Goal: Task Accomplishment & Management: Manage account settings

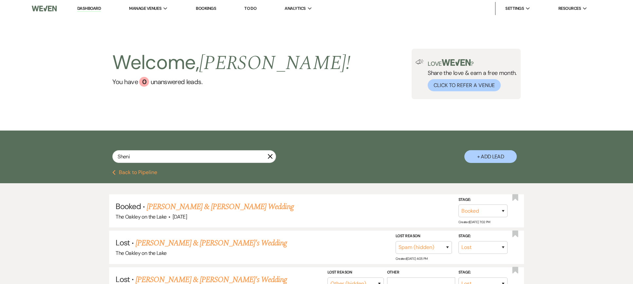
select select "8"
select select "3"
select select "8"
select select "2"
select select "8"
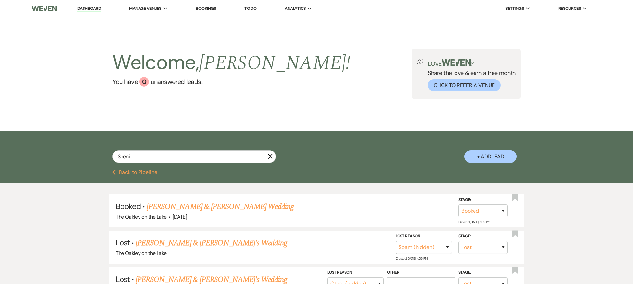
select select "6"
click at [300, 21] on li "The Oakley on the Lake" at bounding box center [317, 21] width 59 height 7
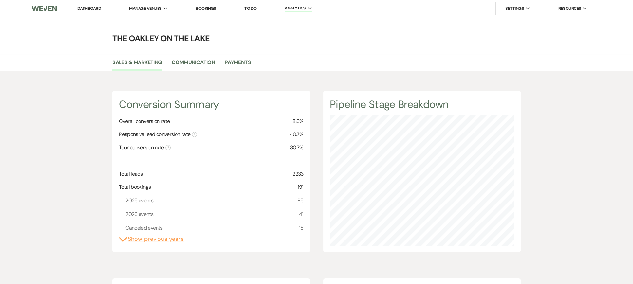
drag, startPoint x: 96, startPoint y: 10, endPoint x: 95, endPoint y: 15, distance: 4.7
click at [96, 10] on link "Dashboard" at bounding box center [89, 9] width 24 height 6
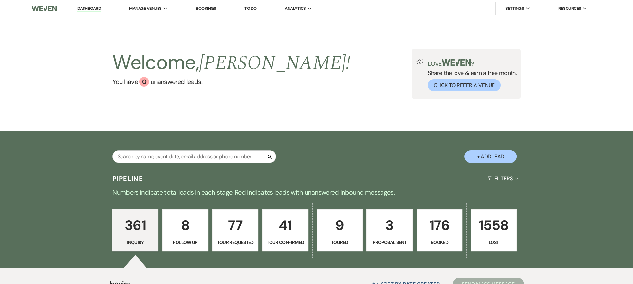
click at [287, 230] on p "41" at bounding box center [285, 225] width 38 height 22
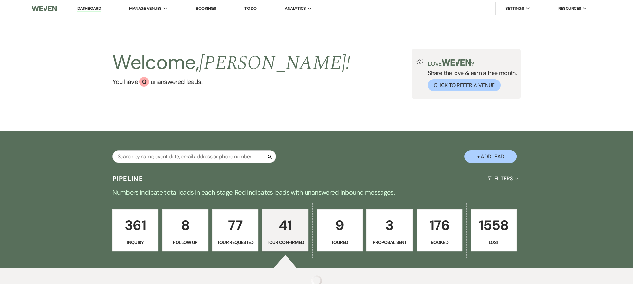
select select "4"
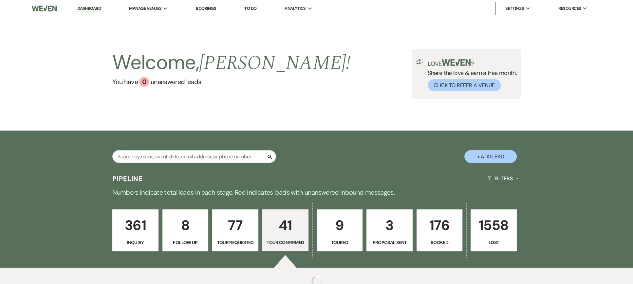
select select "4"
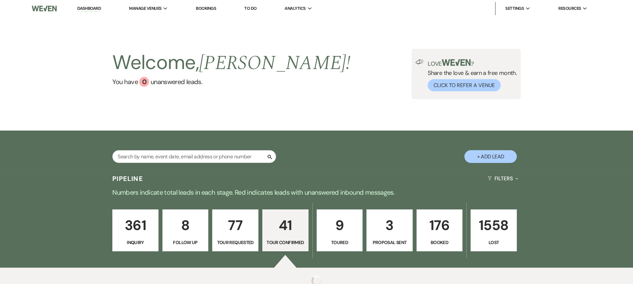
select select "4"
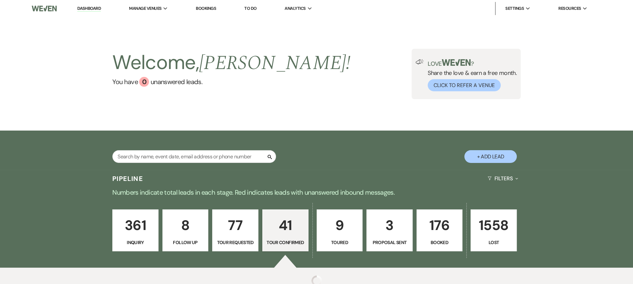
select select "4"
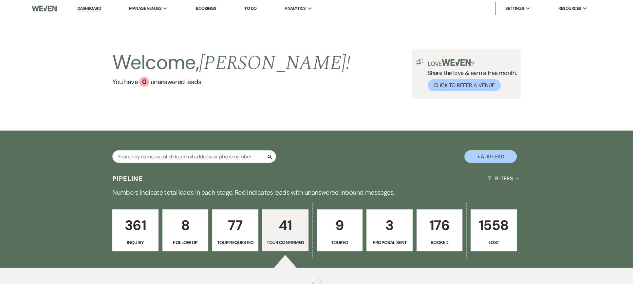
select select "4"
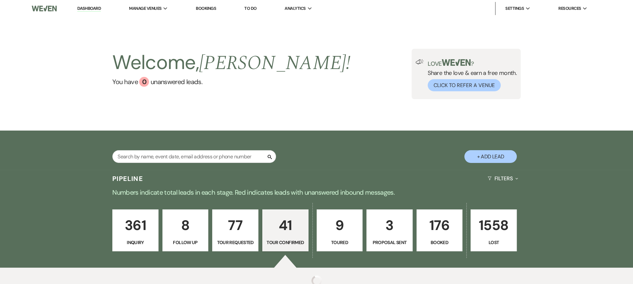
select select "4"
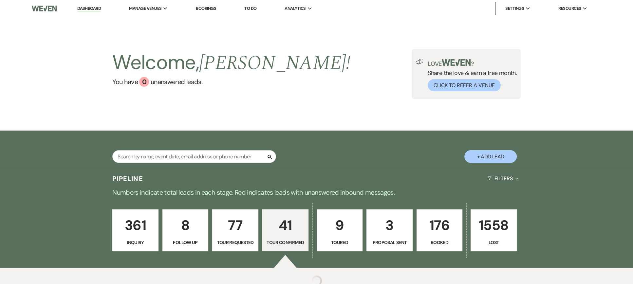
select select "4"
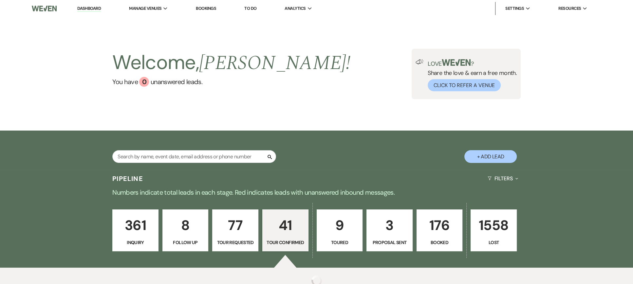
select select "4"
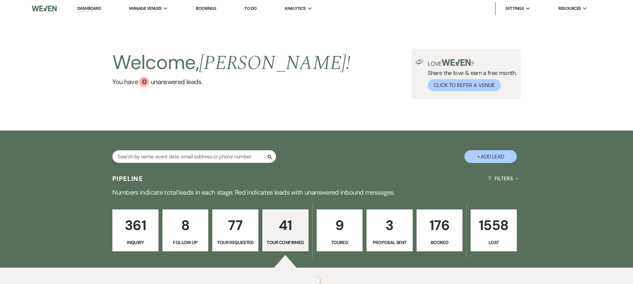
select select "4"
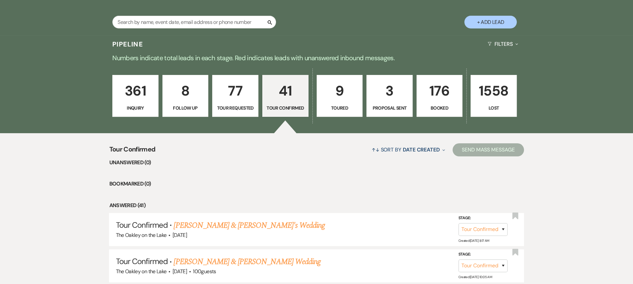
scroll to position [164, 0]
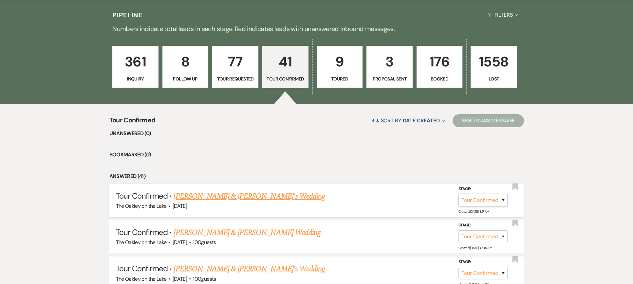
click at [476, 202] on select "Inquiry Follow Up Tour Requested Tour Confirmed Toured Proposal Sent Booked Lost" at bounding box center [482, 200] width 49 height 13
select select "5"
click at [458, 194] on select "Inquiry Follow Up Tour Requested Tour Confirmed Toured Proposal Sent Booked Lost" at bounding box center [482, 200] width 49 height 13
click at [500, 203] on button "Save" at bounding box center [494, 200] width 33 height 13
click at [132, 60] on p "361" at bounding box center [136, 62] width 38 height 22
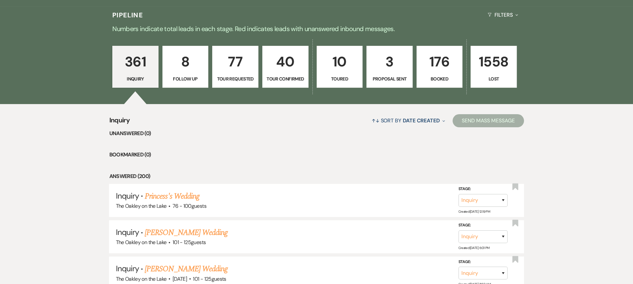
click at [338, 70] on p "10" at bounding box center [340, 62] width 38 height 22
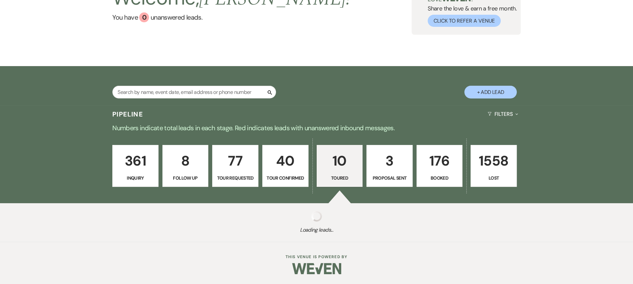
select select "5"
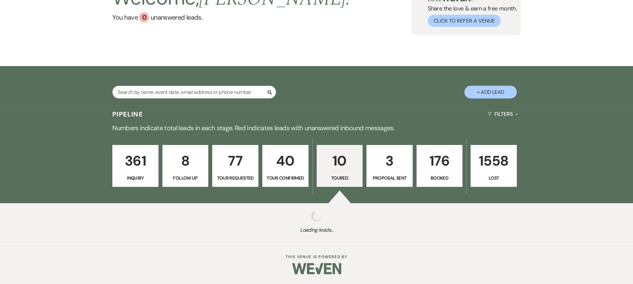
select select "5"
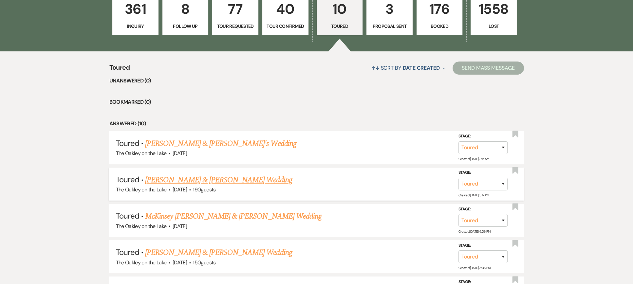
scroll to position [229, 0]
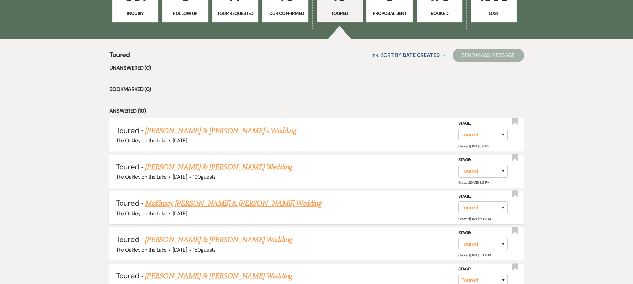
click at [226, 203] on link "McKinsey Rogers & Chandler Payne's Wedding" at bounding box center [233, 204] width 176 height 12
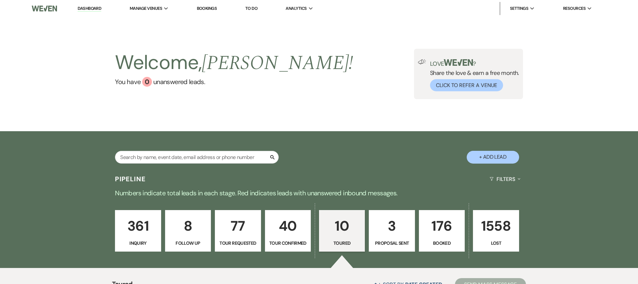
select select "5"
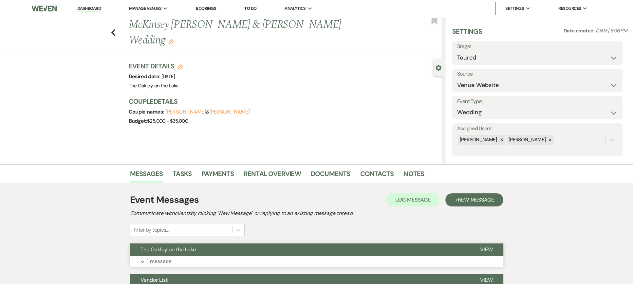
click at [485, 246] on span "View" at bounding box center [486, 249] width 13 height 7
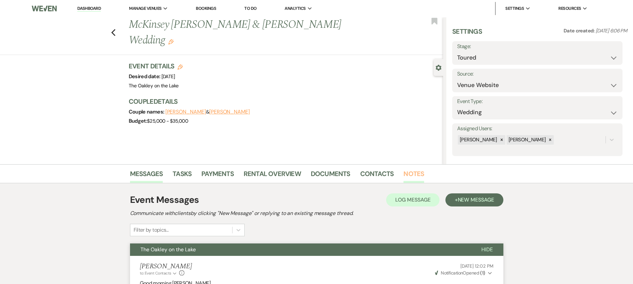
click at [411, 172] on link "Notes" at bounding box center [413, 176] width 21 height 14
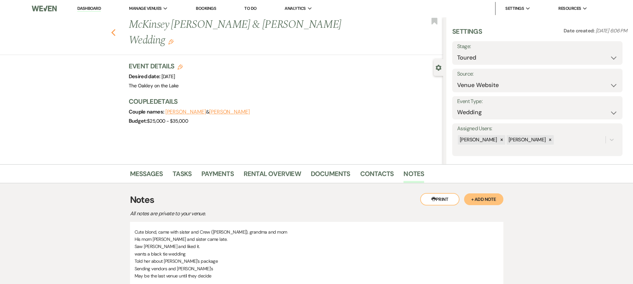
click at [116, 29] on icon "Previous" at bounding box center [113, 33] width 5 height 8
select select "5"
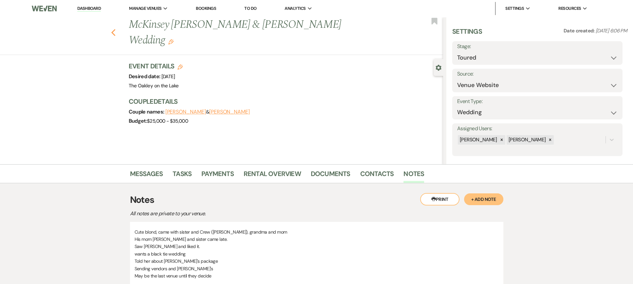
select select "5"
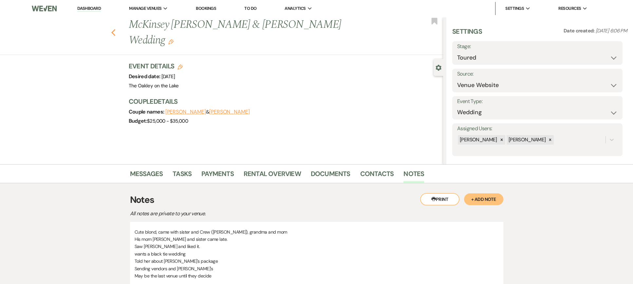
select select "5"
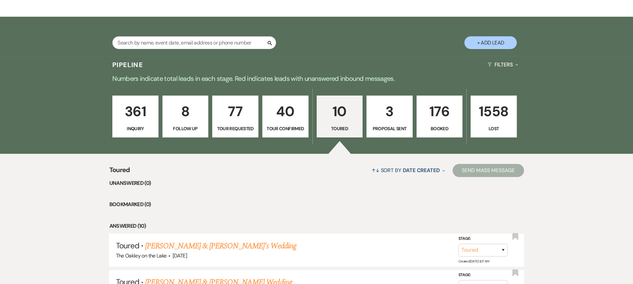
scroll to position [113, 0]
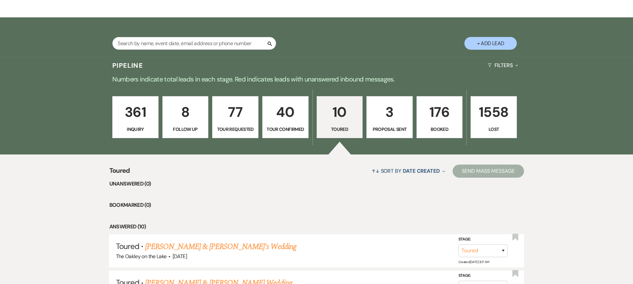
click at [188, 109] on p "8" at bounding box center [186, 112] width 38 height 22
select select "9"
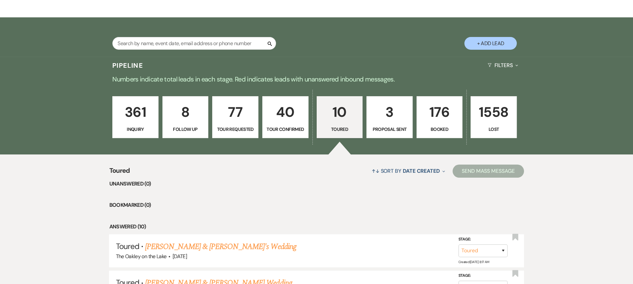
select select "9"
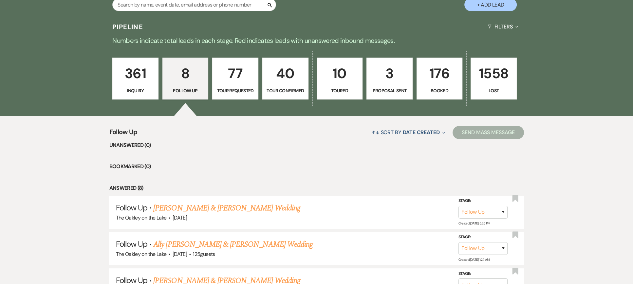
scroll to position [48, 0]
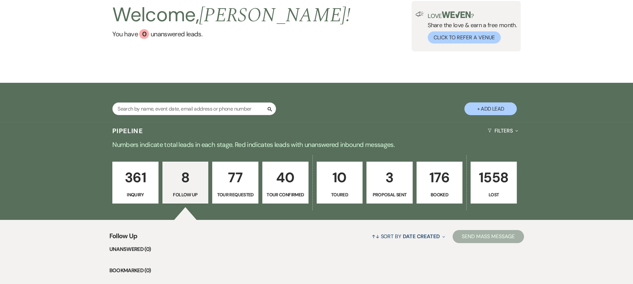
click at [338, 187] on p "10" at bounding box center [340, 178] width 38 height 22
select select "5"
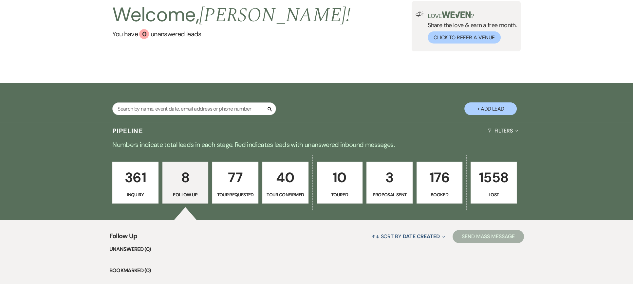
select select "5"
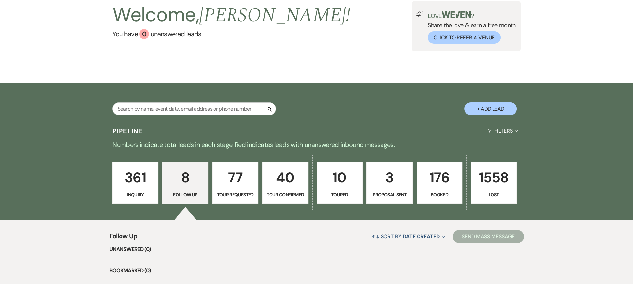
select select "5"
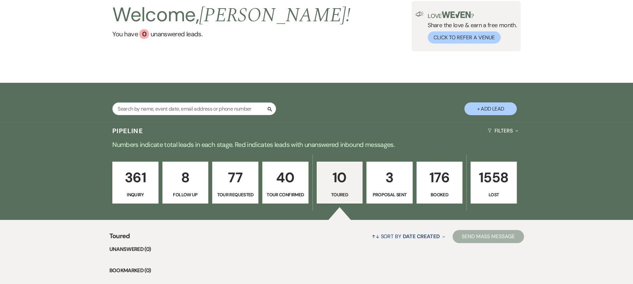
click at [197, 181] on p "8" at bounding box center [186, 178] width 38 height 22
select select "9"
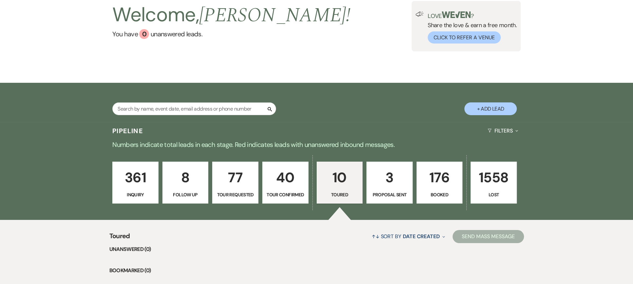
select select "9"
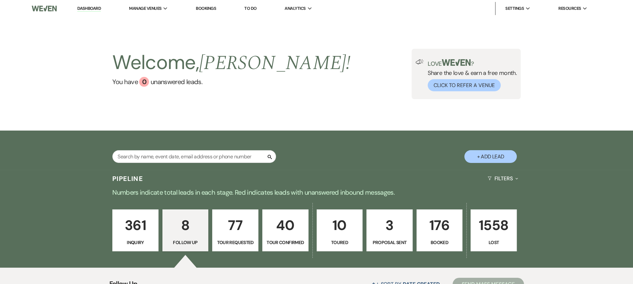
click at [435, 226] on p "176" at bounding box center [440, 225] width 38 height 22
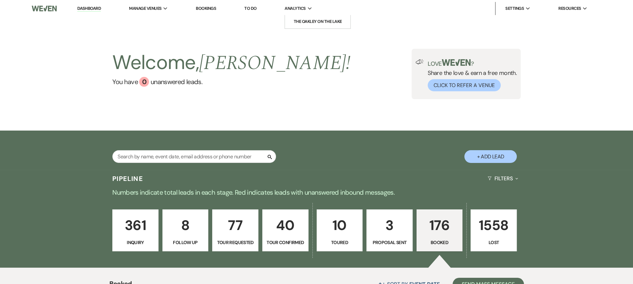
click at [293, 7] on span "Analytics" at bounding box center [294, 8] width 21 height 7
click at [301, 21] on li "The Oakley on the Lake" at bounding box center [317, 21] width 59 height 7
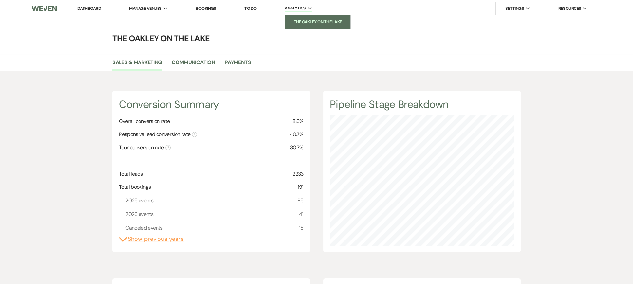
scroll to position [284, 632]
click at [91, 7] on link "Dashboard" at bounding box center [89, 9] width 24 height 6
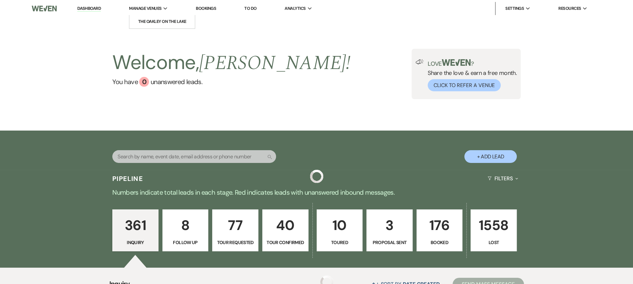
click at [158, 9] on span "Manage Venues" at bounding box center [145, 8] width 32 height 7
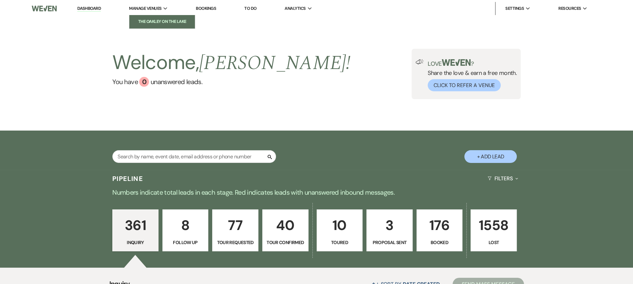
click at [160, 19] on li "The Oakley on the Lake" at bounding box center [162, 21] width 59 height 7
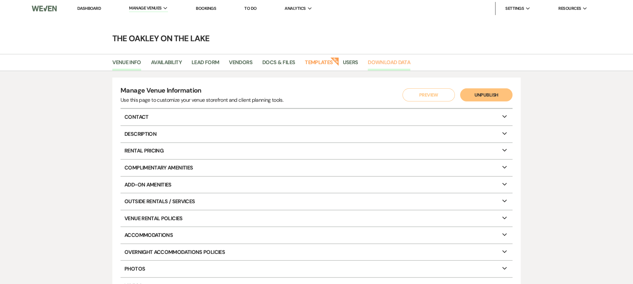
click at [389, 60] on link "Download Data" at bounding box center [389, 64] width 43 height 12
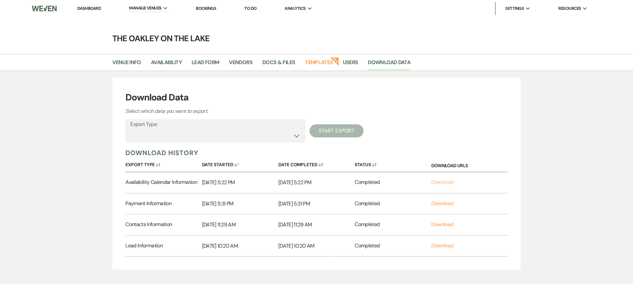
click at [434, 183] on link "Download" at bounding box center [442, 182] width 22 height 7
click at [294, 135] on select "Availability Calendar Information Category Templates Contacts Information Event…" at bounding box center [215, 135] width 170 height 13
click at [130, 129] on select "Availability Calendar Information Category Templates Contacts Information Event…" at bounding box center [215, 135] width 170 height 13
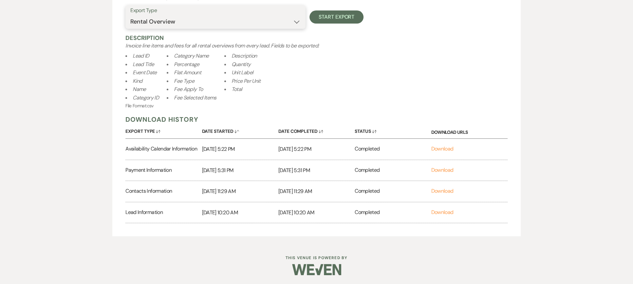
scroll to position [81, 0]
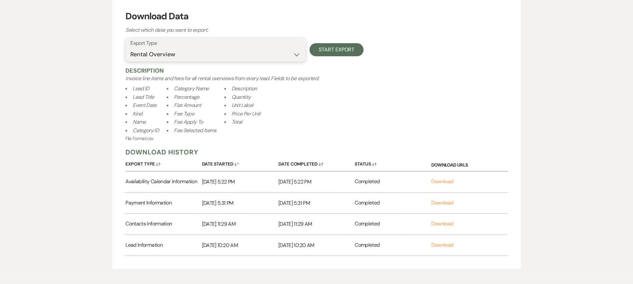
click at [297, 53] on select "Availability Calendar Information Category Templates Contacts Information Event…" at bounding box center [215, 54] width 170 height 13
click at [130, 48] on select "Availability Calendar Information Category Templates Contacts Information Event…" at bounding box center [215, 54] width 170 height 13
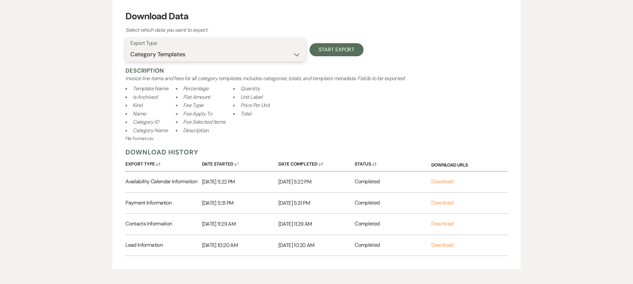
click at [231, 51] on select "Availability Calendar Information Category Templates Contacts Information Event…" at bounding box center [215, 54] width 170 height 13
select select "leadNotes"
click at [130, 48] on select "Availability Calendar Information Category Templates Contacts Information Event…" at bounding box center [215, 54] width 170 height 13
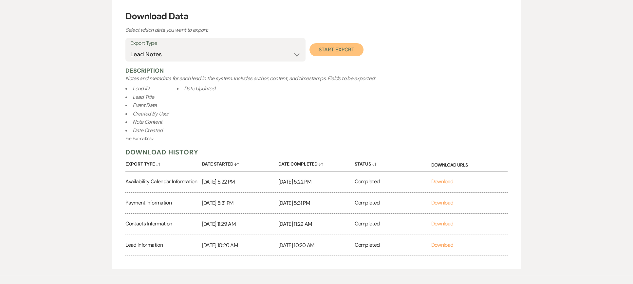
click at [327, 52] on button "Start Export" at bounding box center [336, 49] width 54 height 13
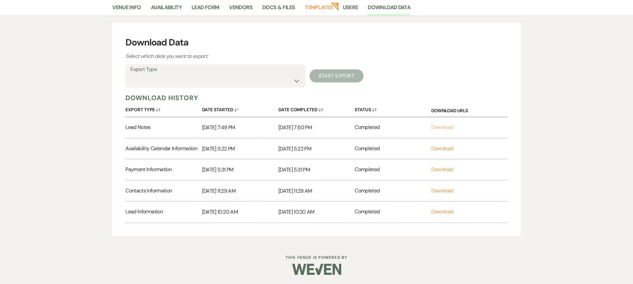
click at [434, 128] on link "Download" at bounding box center [442, 127] width 22 height 7
click at [170, 76] on select "Availability Calendar Information Category Templates Contacts Information Event…" at bounding box center [215, 80] width 170 height 13
select select "eventVendors"
click at [130, 74] on select "Availability Calendar Information Category Templates Contacts Information Event…" at bounding box center [215, 80] width 170 height 13
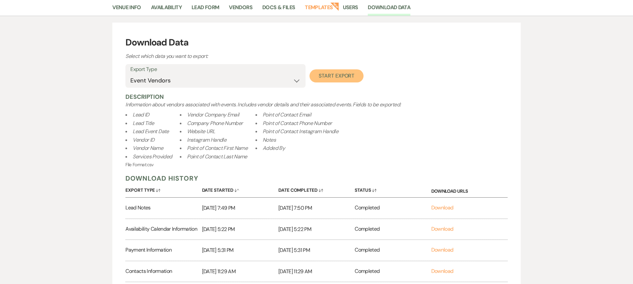
click at [351, 79] on button "Start Export" at bounding box center [336, 75] width 54 height 13
select select
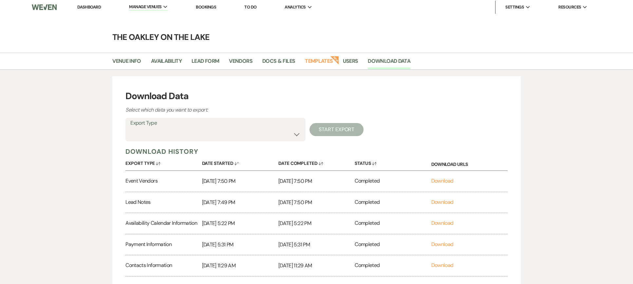
scroll to position [0, 0]
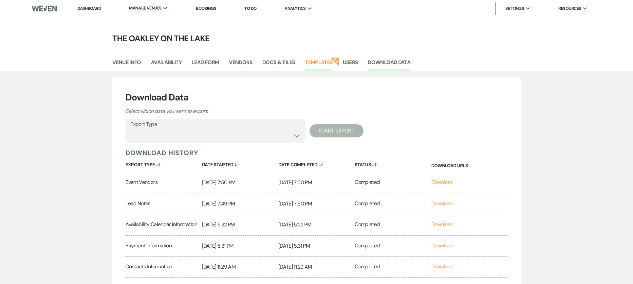
click at [318, 62] on link "Templates" at bounding box center [319, 64] width 28 height 12
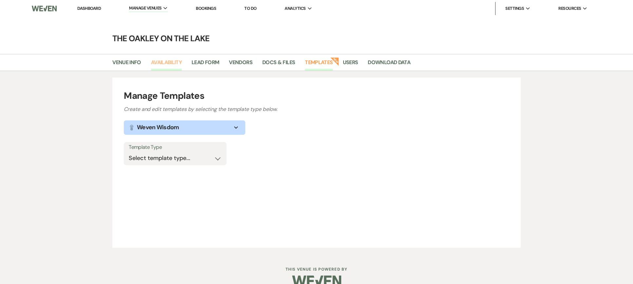
click at [168, 59] on link "Availability" at bounding box center [166, 64] width 31 height 12
select select "2"
select select "2026"
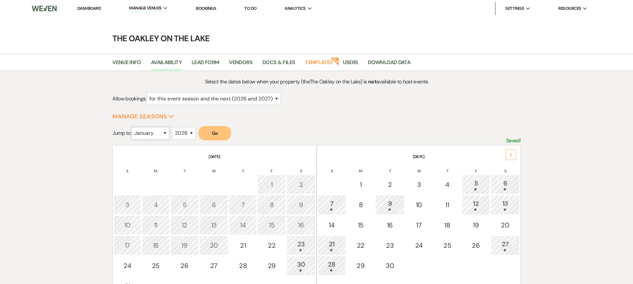
click at [159, 133] on select "January February March April May June July August September October November De…" at bounding box center [150, 133] width 38 height 13
select select "4"
click at [133, 127] on select "January February March April May June July August September October November De…" at bounding box center [150, 133] width 38 height 13
click at [221, 131] on button "Go" at bounding box center [214, 133] width 33 height 14
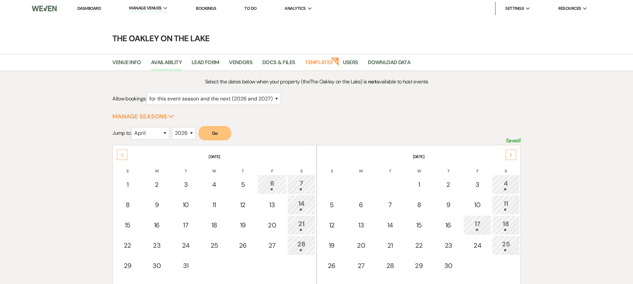
click at [510, 153] on icon "Next" at bounding box center [510, 155] width 3 height 4
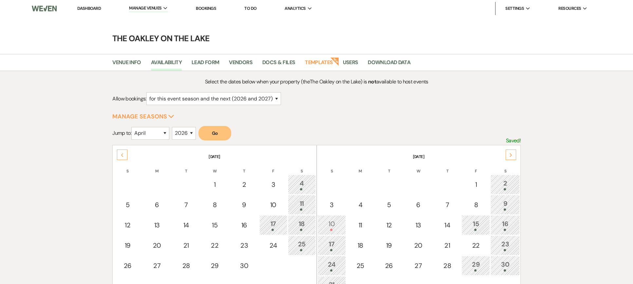
click at [510, 153] on icon "Next" at bounding box center [510, 155] width 3 height 4
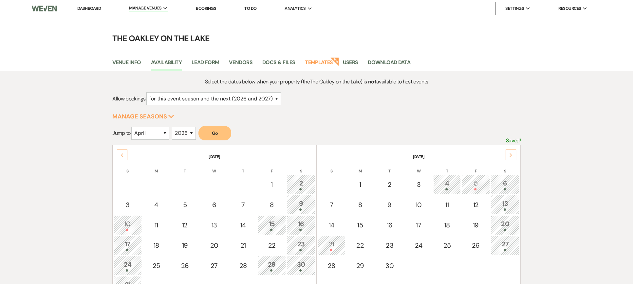
click at [123, 155] on icon "Previous" at bounding box center [121, 155] width 3 height 4
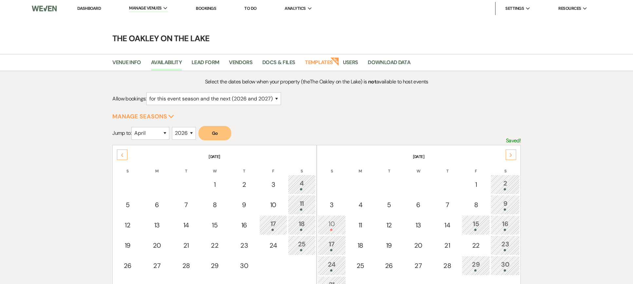
click at [514, 158] on div "Next" at bounding box center [510, 155] width 10 height 10
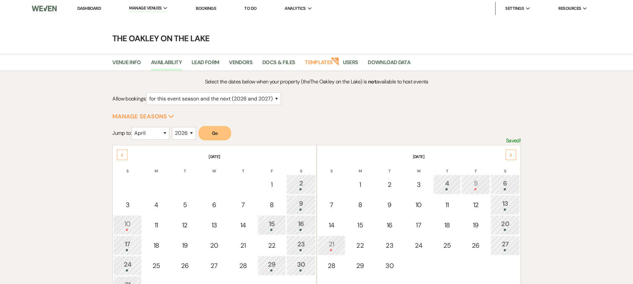
drag, startPoint x: 120, startPoint y: 153, endPoint x: 124, endPoint y: 149, distance: 6.0
click at [121, 153] on div "Previous" at bounding box center [122, 155] width 10 height 10
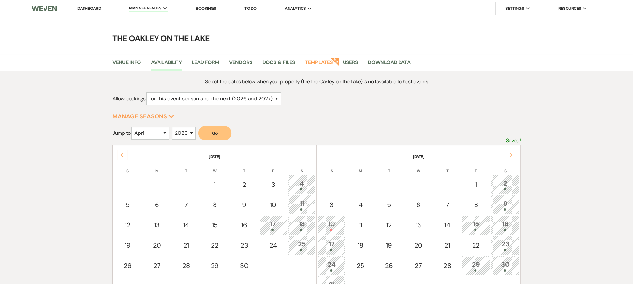
click at [513, 152] on div "Next" at bounding box center [510, 155] width 10 height 10
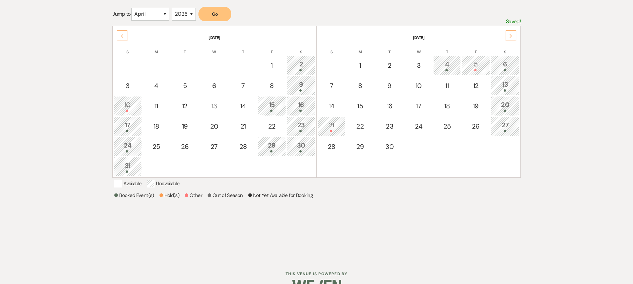
scroll to position [142, 0]
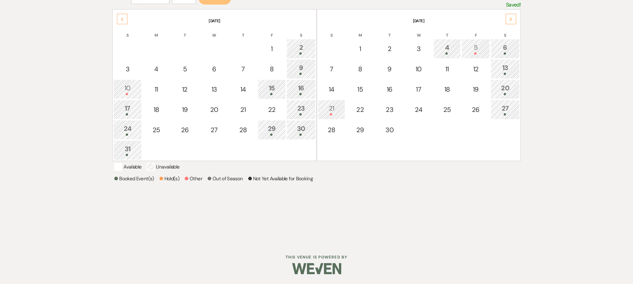
click at [512, 14] on div "Next" at bounding box center [510, 19] width 10 height 10
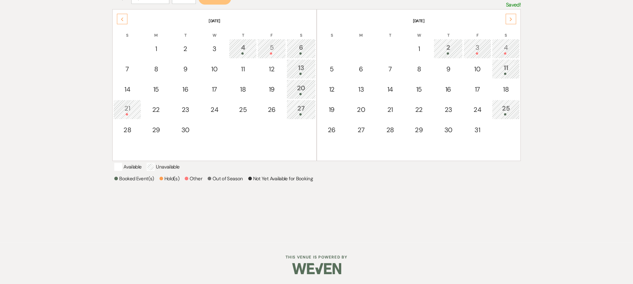
click at [512, 14] on div "Next" at bounding box center [510, 19] width 10 height 10
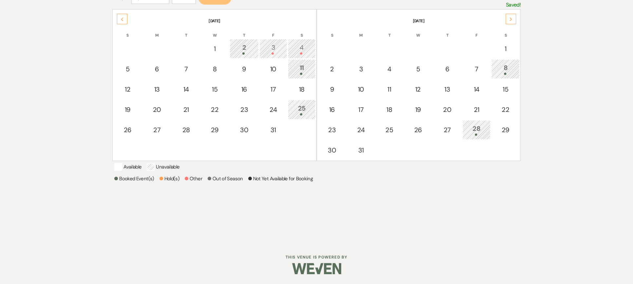
click at [512, 14] on div "Next" at bounding box center [510, 19] width 10 height 10
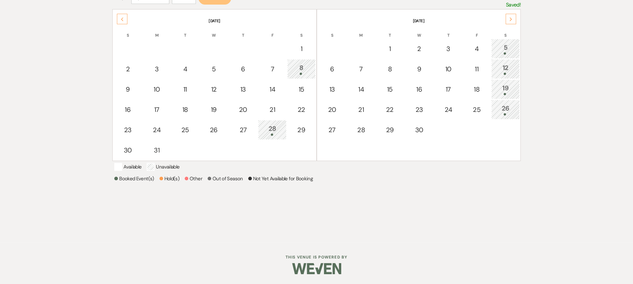
click at [512, 14] on div "Next" at bounding box center [510, 19] width 10 height 10
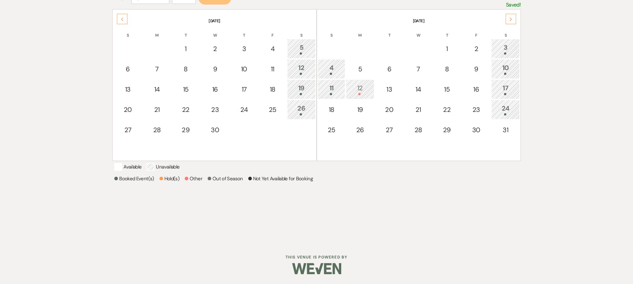
click at [512, 14] on div "Next" at bounding box center [510, 19] width 10 height 10
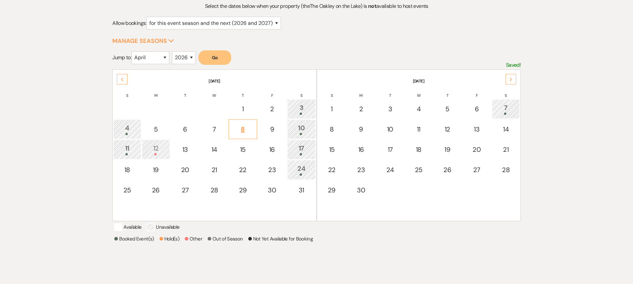
scroll to position [0, 0]
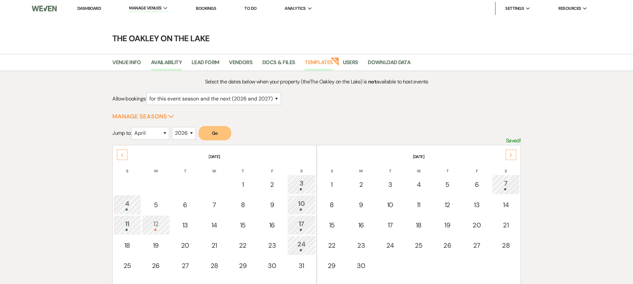
click at [317, 62] on link "Templates" at bounding box center [319, 64] width 28 height 12
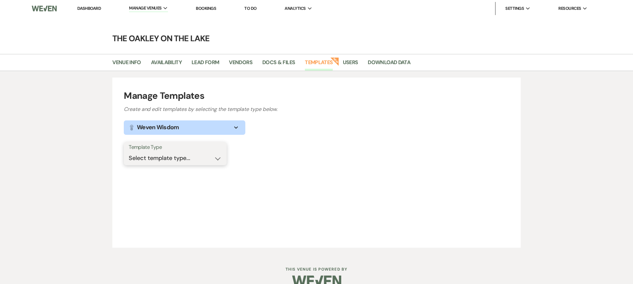
click at [165, 157] on select "Select template type... Task List Message Templates Payment Plan Inventory Item…" at bounding box center [175, 158] width 93 height 13
click at [129, 152] on select "Select template type... Task List Message Templates Payment Plan Inventory Item…" at bounding box center [175, 158] width 93 height 13
click at [180, 156] on select "Select template type... Task List Message Templates Payment Plan Inventory Item…" at bounding box center [175, 158] width 93 height 13
select select "Message Templates"
click at [129, 152] on select "Select template type... Task List Message Templates Payment Plan Inventory Item…" at bounding box center [175, 158] width 93 height 13
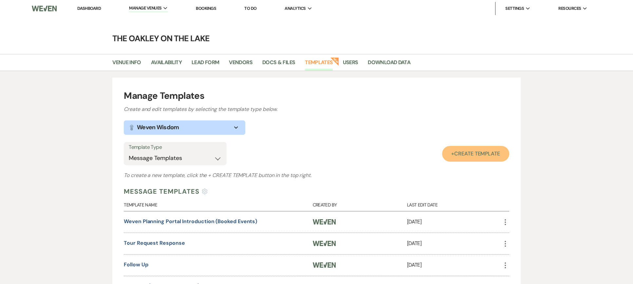
click at [490, 151] on span "Create Template" at bounding box center [477, 153] width 46 height 7
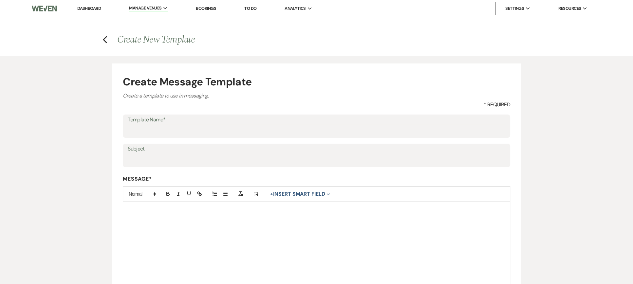
drag, startPoint x: 166, startPoint y: 220, endPoint x: 128, endPoint y: 209, distance: 39.5
click at [128, 209] on div at bounding box center [316, 243] width 387 height 82
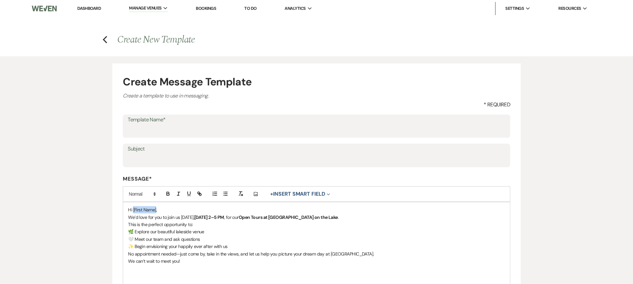
drag, startPoint x: 156, startPoint y: 208, endPoint x: 133, endPoint y: 208, distance: 23.2
click at [133, 208] on p "Hi [First Name]," at bounding box center [316, 209] width 377 height 7
click at [286, 193] on button "+ Insert Smart Field Expand" at bounding box center [300, 194] width 64 height 8
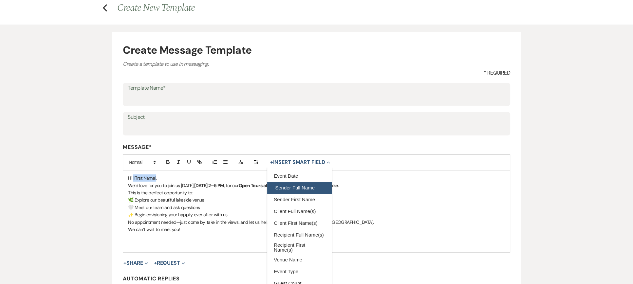
scroll to position [33, 0]
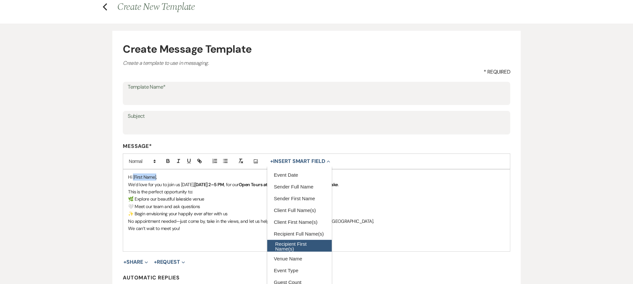
click at [313, 246] on button "Recipient First Name(s)" at bounding box center [299, 246] width 64 height 12
click at [211, 177] on p "Hi {{recipientFirstName}}[First Name]," at bounding box center [316, 176] width 377 height 7
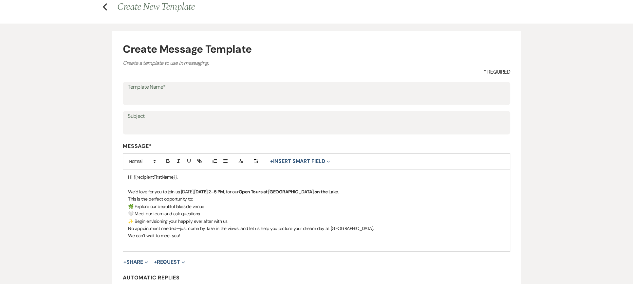
click at [203, 198] on p "This is the perfect opportunity to:" at bounding box center [316, 198] width 377 height 7
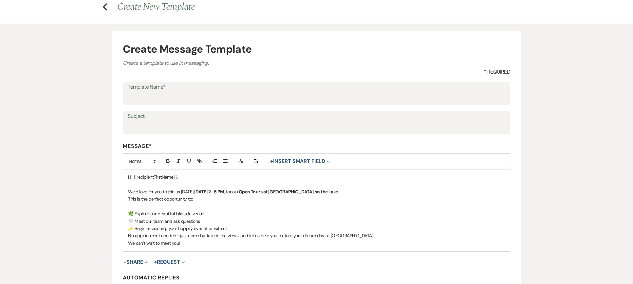
click at [363, 193] on p "We’d love for you to join us this Sunday, August 24th from 2–5 PM , for our Ope…" at bounding box center [316, 191] width 377 height 7
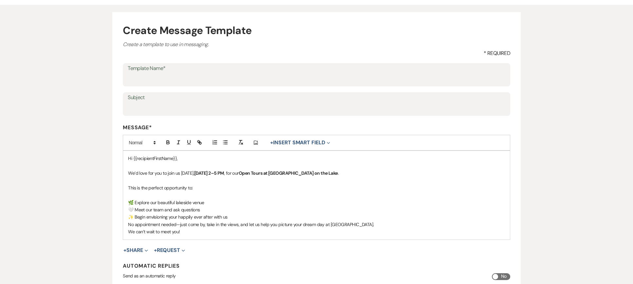
scroll to position [65, 0]
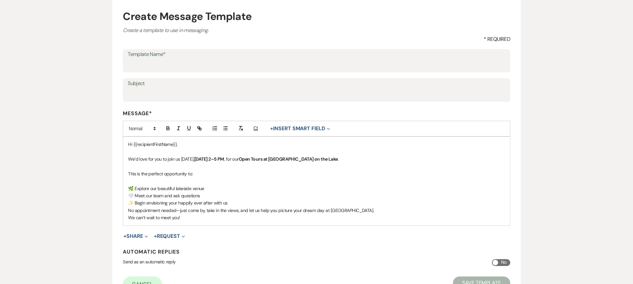
click at [128, 186] on p "🌿 Explore our beautiful lakeside venue" at bounding box center [316, 188] width 377 height 7
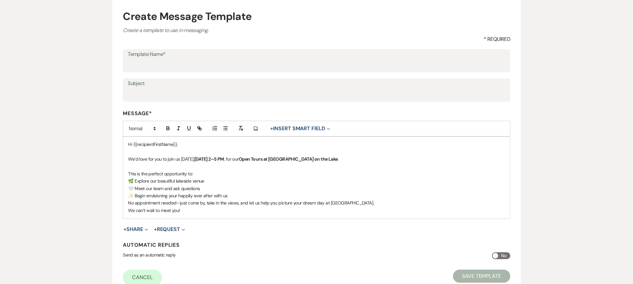
click at [232, 195] on p "✨ Begin envisioning your happily ever after with us" at bounding box center [316, 195] width 377 height 7
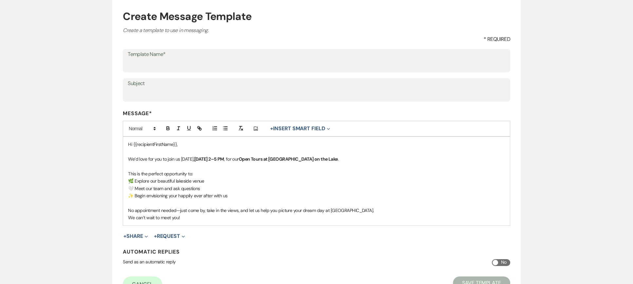
click at [356, 210] on p "No appointment needed—just come by, take in the views, and let us help you pict…" at bounding box center [316, 210] width 377 height 7
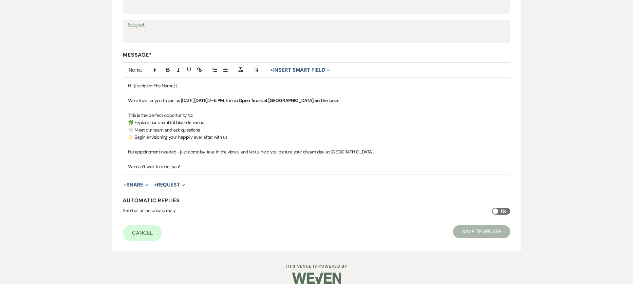
scroll to position [131, 0]
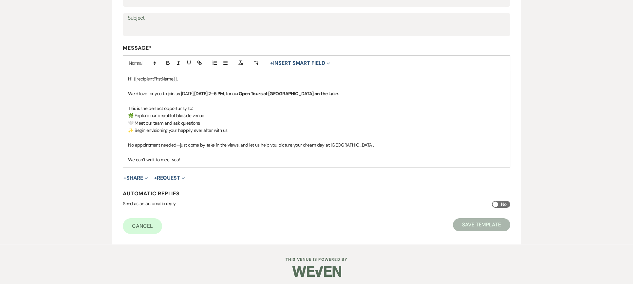
click at [192, 162] on p "We can’t wait to meet you!" at bounding box center [316, 159] width 377 height 7
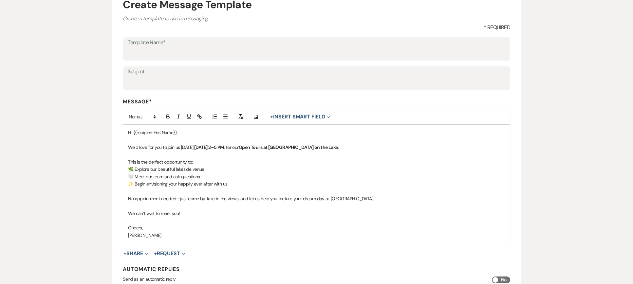
scroll to position [65, 0]
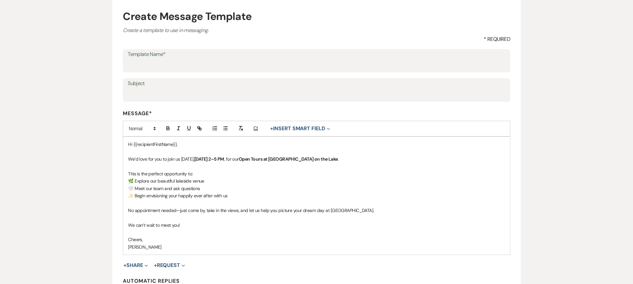
click at [135, 87] on label "Subject" at bounding box center [316, 83] width 377 height 9
click at [135, 88] on input "Subject" at bounding box center [316, 94] width 377 height 13
drag, startPoint x: 135, startPoint y: 87, endPoint x: 131, endPoint y: 88, distance: 3.9
click at [131, 88] on label "Subject" at bounding box center [316, 83] width 377 height 9
click at [131, 88] on input "Subject" at bounding box center [316, 94] width 377 height 13
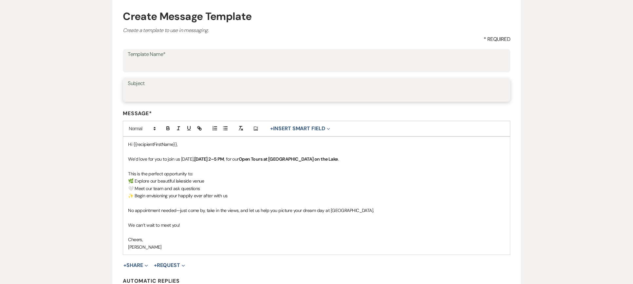
paste input "You’re Invited – Open Tours at [GEOGRAPHIC_DATA] on the Lake ✨"
type input "You’re Invited – Open Tours at [GEOGRAPHIC_DATA] on the Lake ✨"
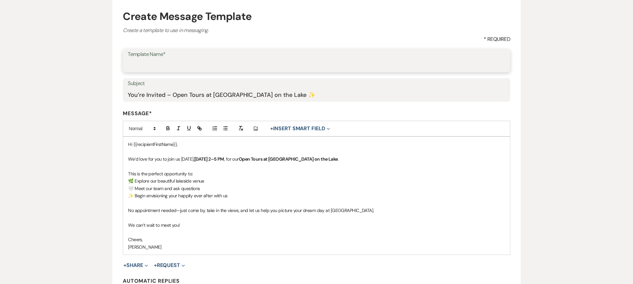
click at [160, 67] on input "Template Name*" at bounding box center [316, 65] width 377 height 13
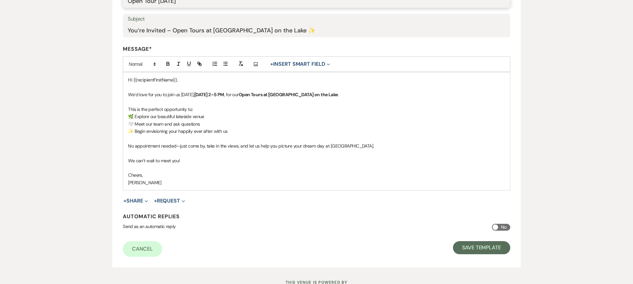
scroll to position [131, 0]
type input "Open Tour [DATE]"
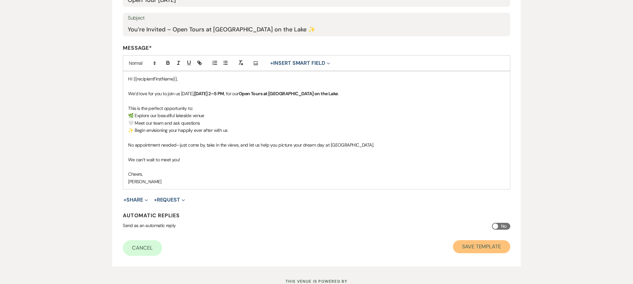
click at [469, 246] on button "Save Template" at bounding box center [481, 246] width 57 height 13
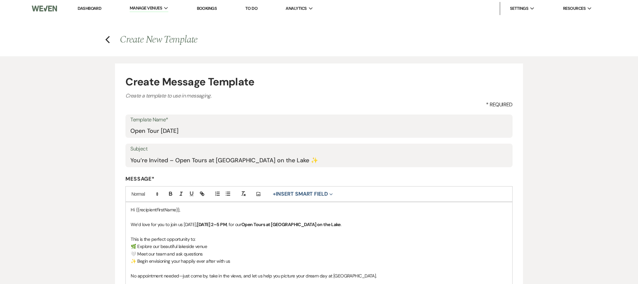
select select "Message Templates"
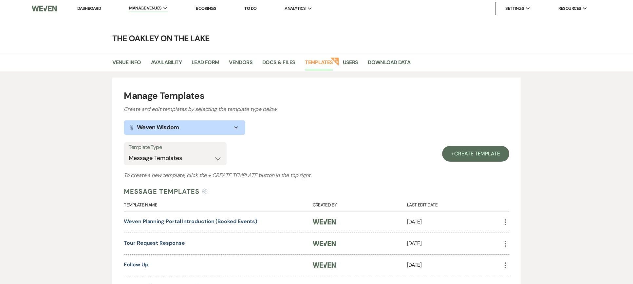
click at [91, 7] on link "Dashboard" at bounding box center [89, 9] width 24 height 6
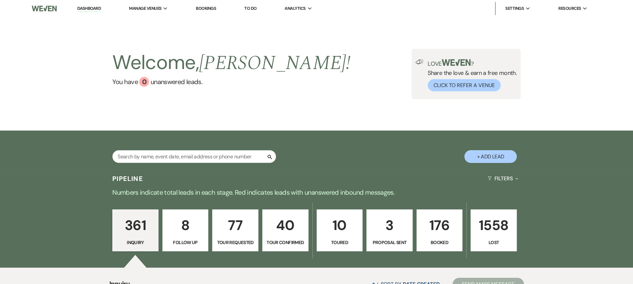
click at [234, 243] on p "Tour Requested" at bounding box center [235, 242] width 38 height 7
click at [226, 138] on div "Search + Add Lead" at bounding box center [316, 151] width 471 height 34
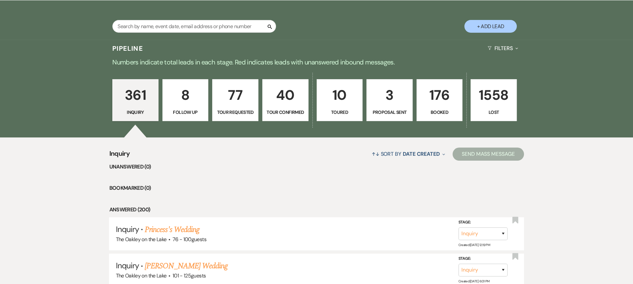
scroll to position [131, 0]
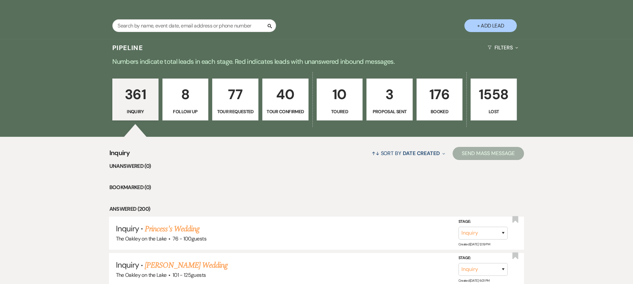
click at [244, 97] on p "77" at bounding box center [235, 94] width 38 height 22
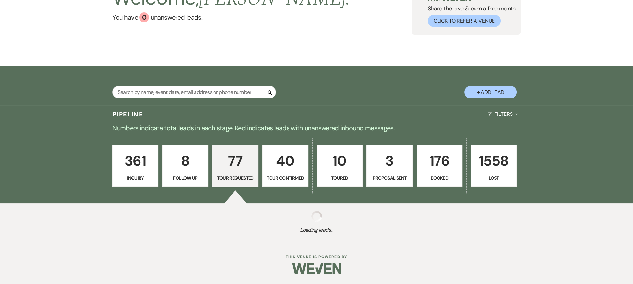
select select "2"
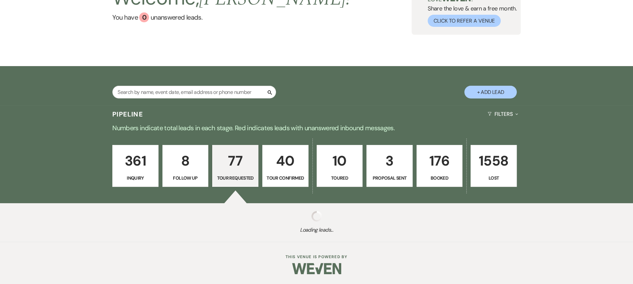
select select "2"
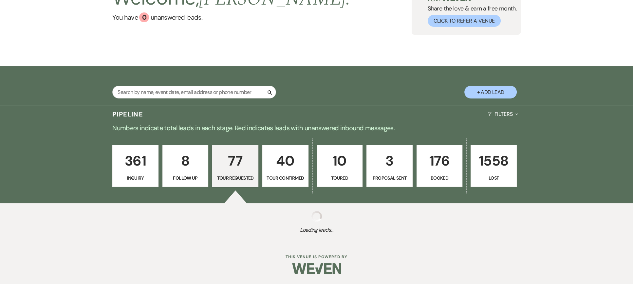
select select "2"
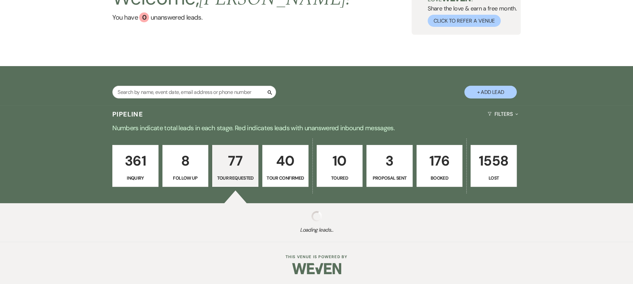
select select "2"
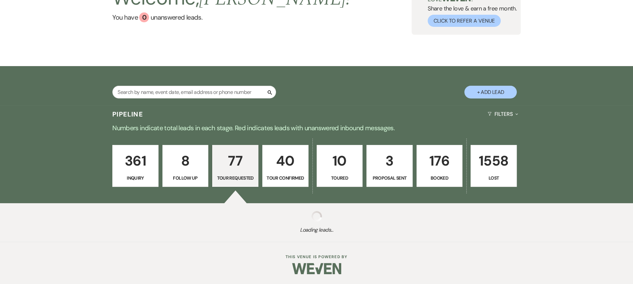
select select "2"
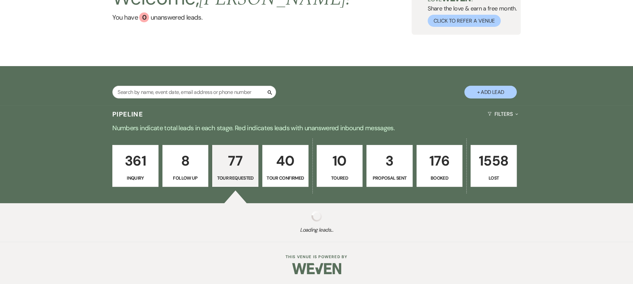
select select "2"
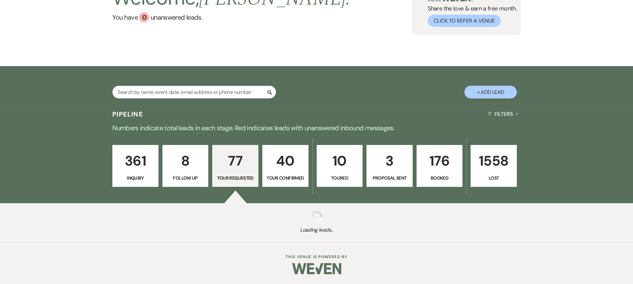
select select "2"
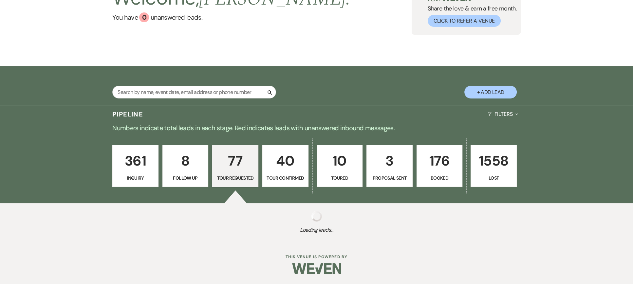
select select "2"
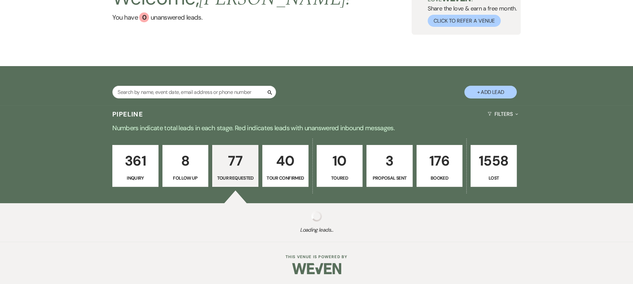
select select "2"
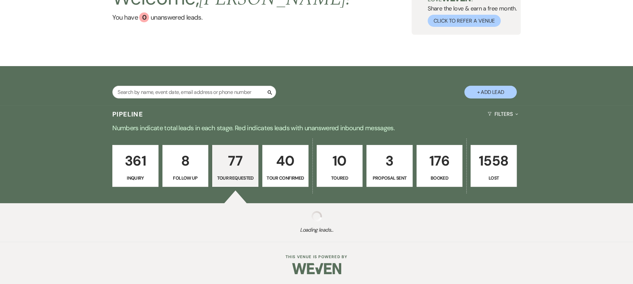
select select "2"
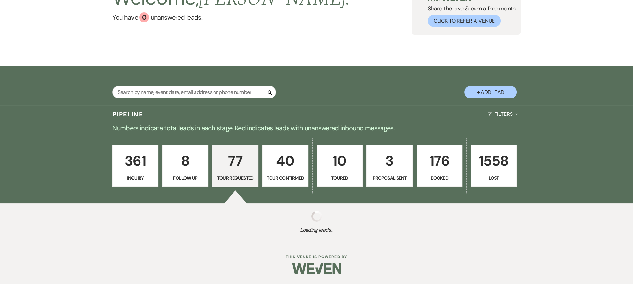
select select "2"
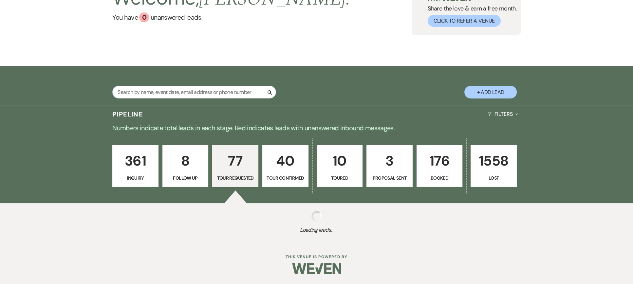
select select "2"
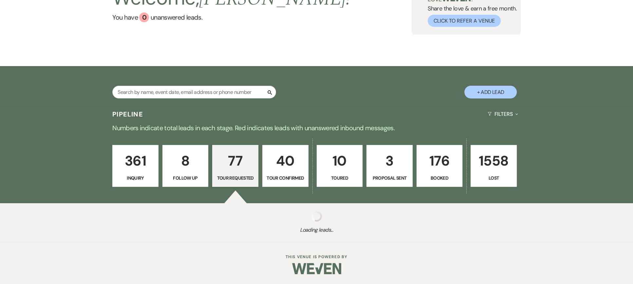
select select "2"
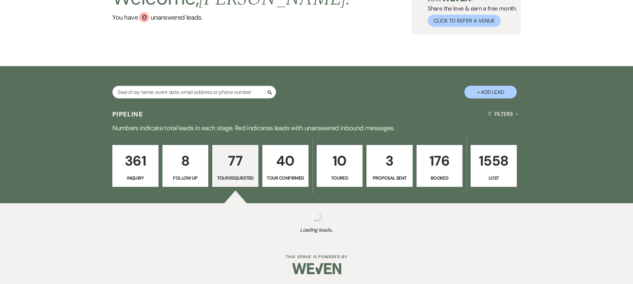
select select "2"
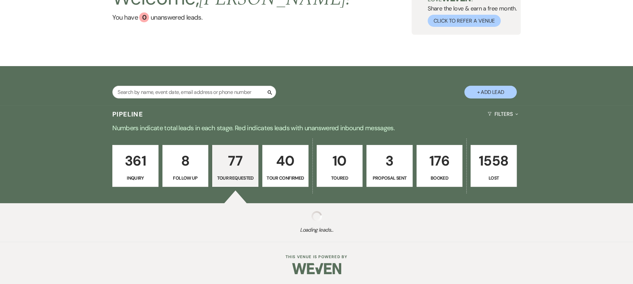
select select "2"
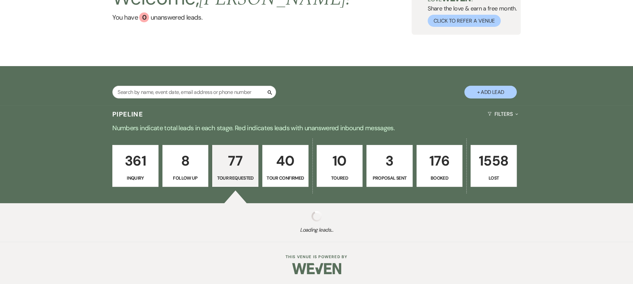
select select "2"
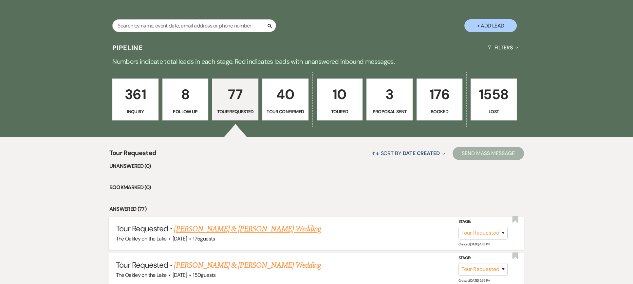
click at [231, 228] on link "[PERSON_NAME] & [PERSON_NAME] Wedding" at bounding box center [247, 229] width 147 height 12
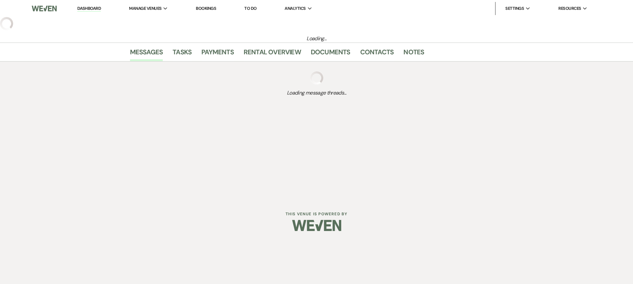
select select "2"
select select "5"
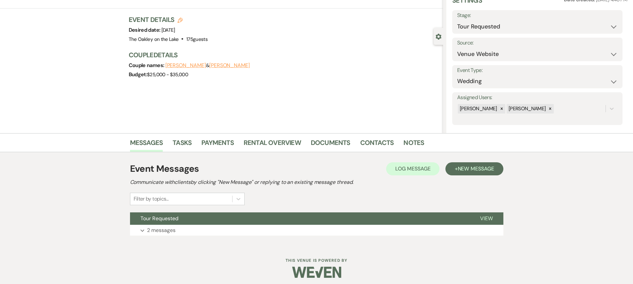
scroll to position [34, 0]
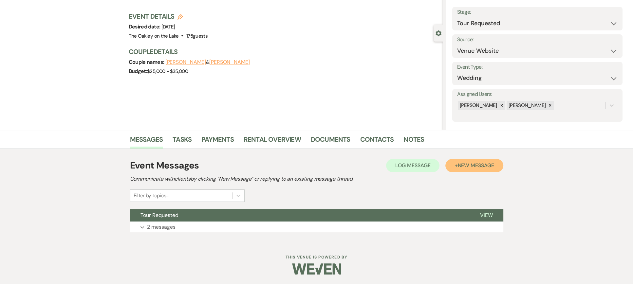
click at [477, 167] on span "New Message" at bounding box center [475, 165] width 36 height 7
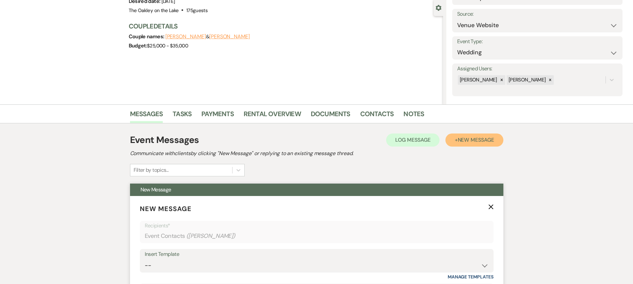
scroll to position [198, 0]
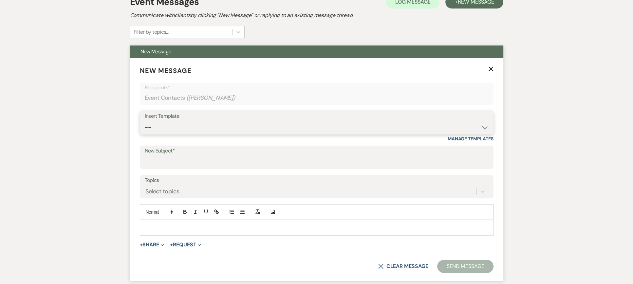
click at [154, 128] on select "-- Weven Planning Portal Introduction (Booked Events) Tour Request Response Fol…" at bounding box center [317, 127] width 344 height 13
select select "6107"
click at [145, 121] on select "-- Weven Planning Portal Introduction (Booked Events) Tour Request Response Fol…" at bounding box center [317, 127] width 344 height 13
type input "You’re Invited – Open Tours at [GEOGRAPHIC_DATA] on the Lake ✨"
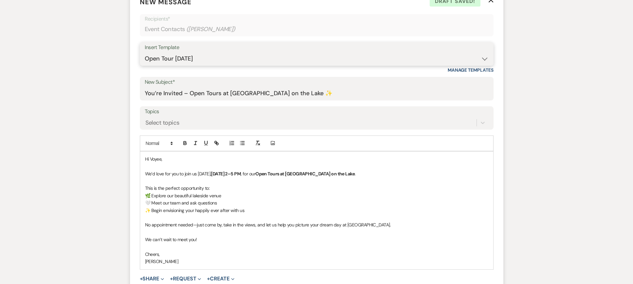
scroll to position [329, 0]
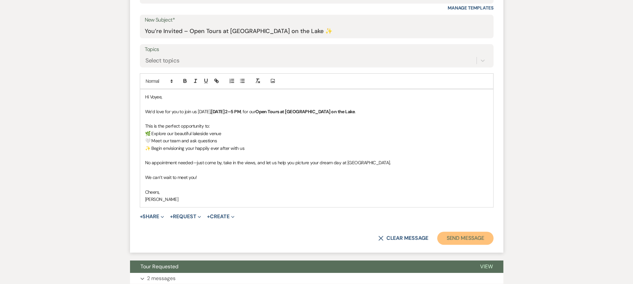
click at [460, 235] on button "Send Message" at bounding box center [465, 238] width 56 height 13
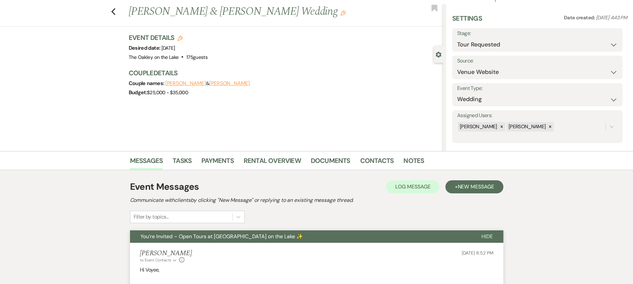
scroll to position [0, 0]
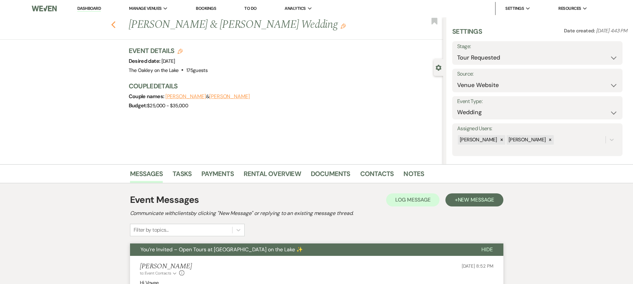
click at [116, 25] on icon "Previous" at bounding box center [113, 25] width 5 height 8
select select "2"
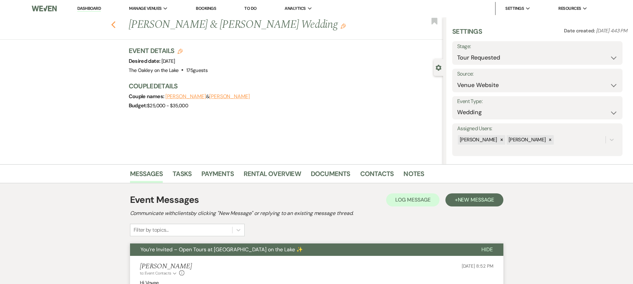
select select "2"
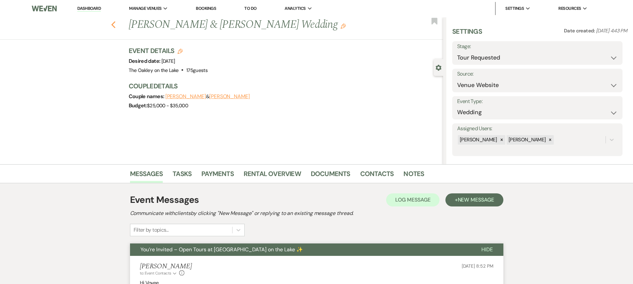
select select "2"
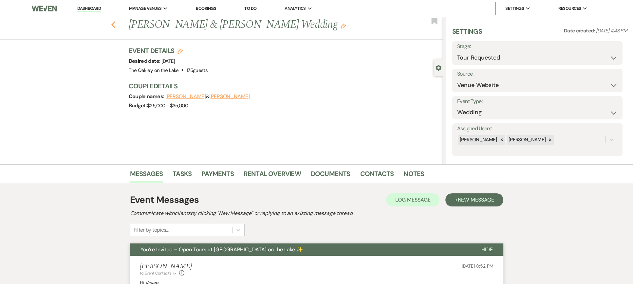
select select "2"
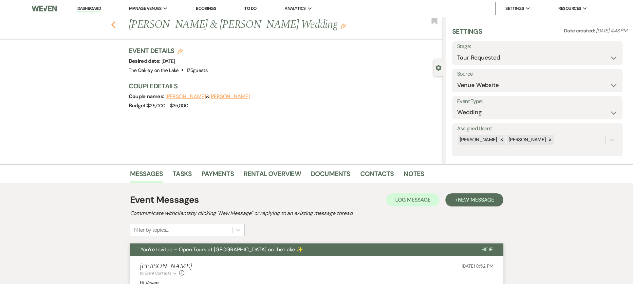
select select "2"
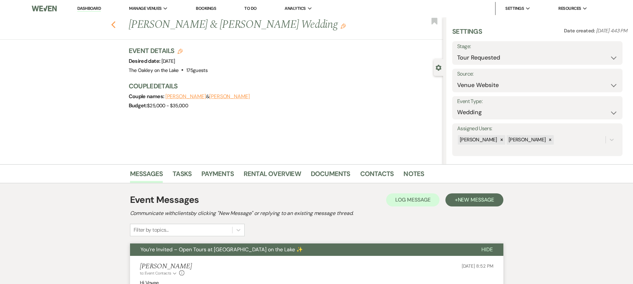
select select "2"
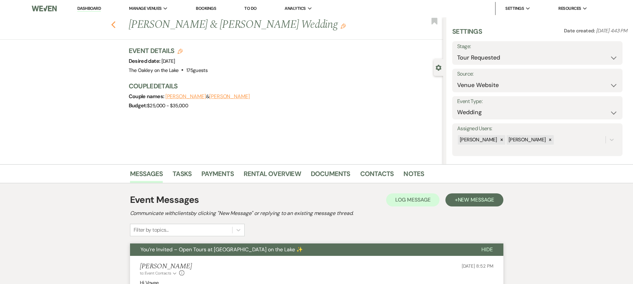
select select "2"
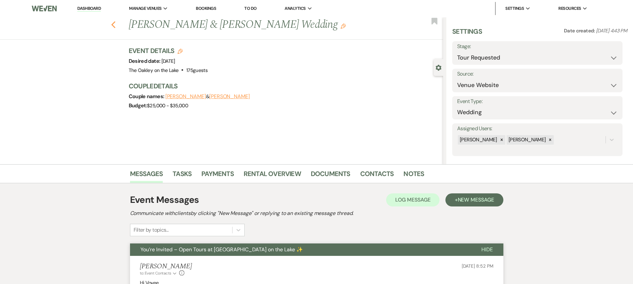
select select "2"
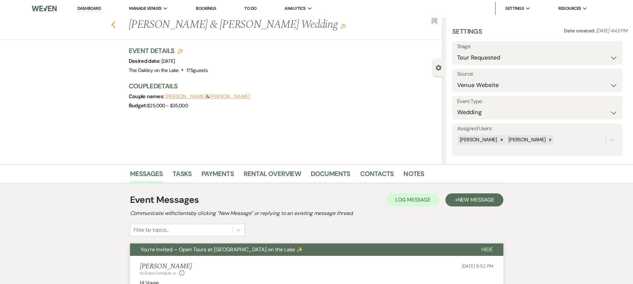
select select "2"
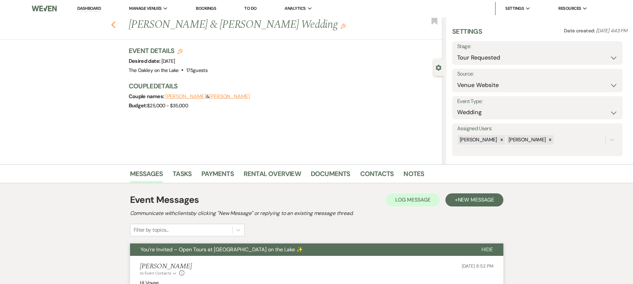
select select "2"
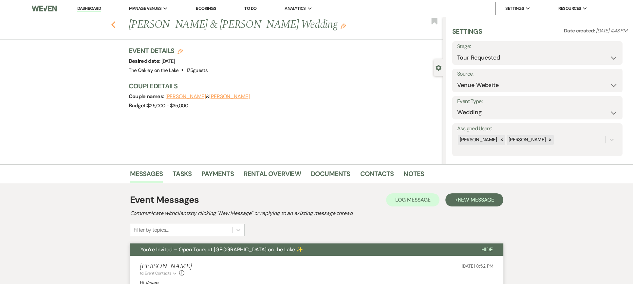
select select "2"
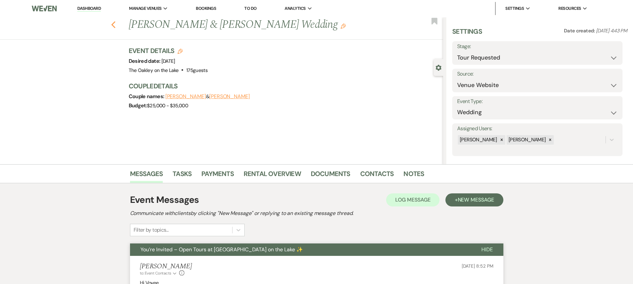
select select "2"
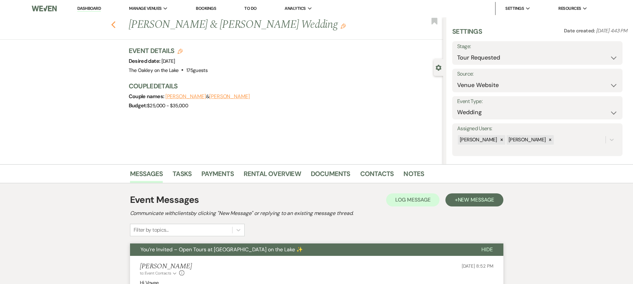
select select "2"
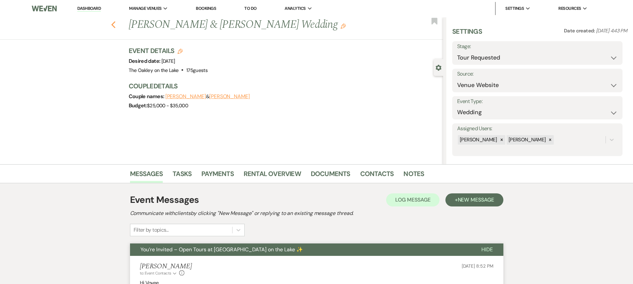
select select "2"
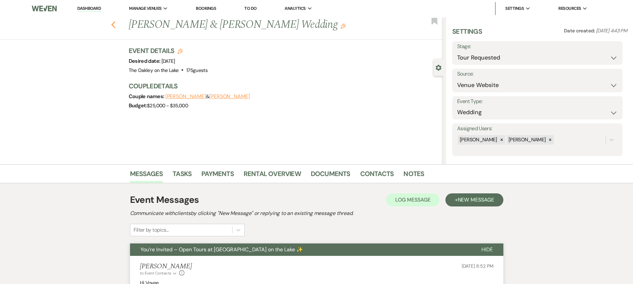
select select "2"
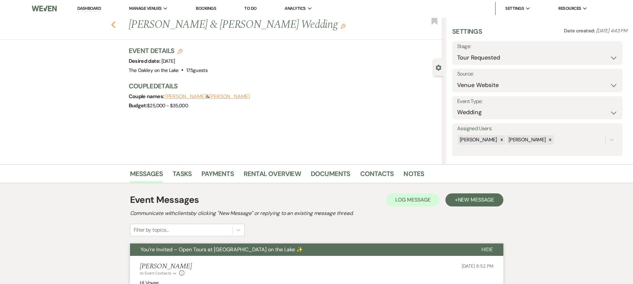
select select "2"
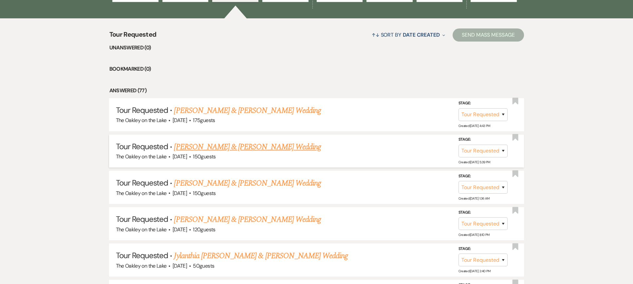
scroll to position [262, 0]
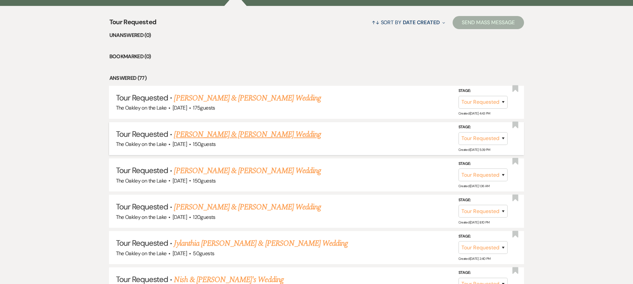
click at [232, 136] on link "[PERSON_NAME] & [PERSON_NAME] Wedding" at bounding box center [247, 135] width 147 height 12
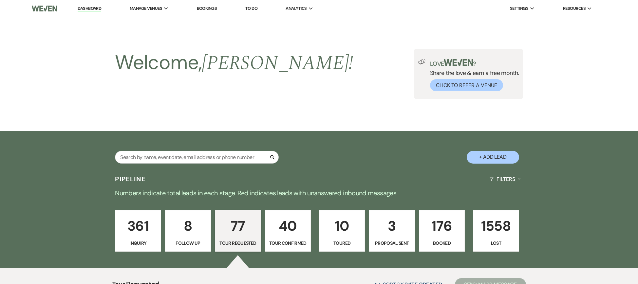
select select "2"
select select "5"
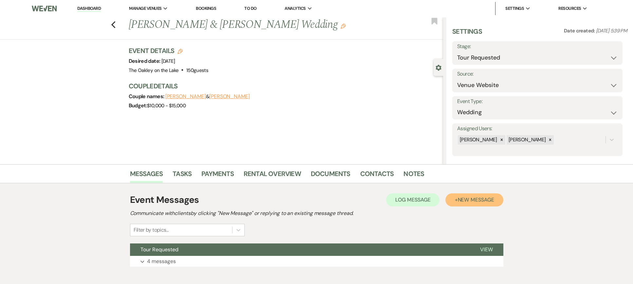
click at [486, 200] on span "New Message" at bounding box center [475, 199] width 36 height 7
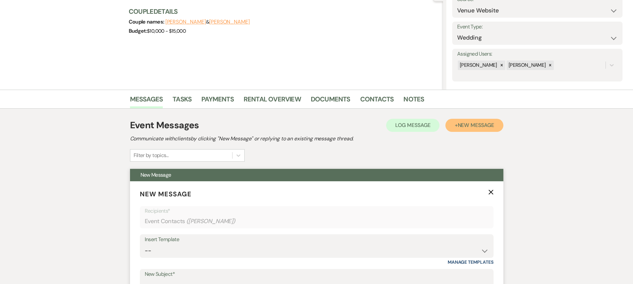
scroll to position [229, 0]
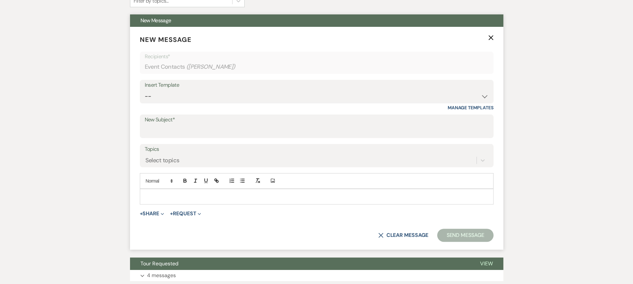
click at [176, 89] on div "Insert Template" at bounding box center [317, 85] width 344 height 9
click at [180, 101] on select "-- Weven Planning Portal Introduction (Booked Events) Tour Request Response Fol…" at bounding box center [317, 96] width 344 height 13
select select "6107"
click at [145, 90] on select "-- Weven Planning Portal Introduction (Booked Events) Tour Request Response Fol…" at bounding box center [317, 96] width 344 height 13
type input "You’re Invited – Open Tours at [GEOGRAPHIC_DATA] on the Lake ✨"
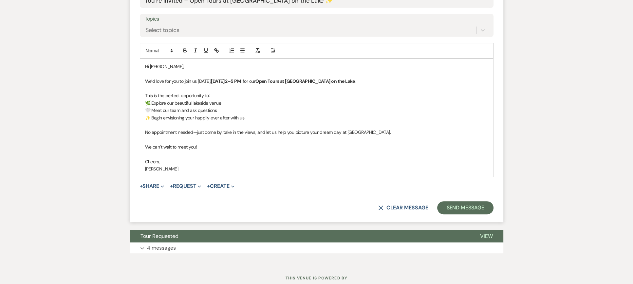
scroll to position [360, 0]
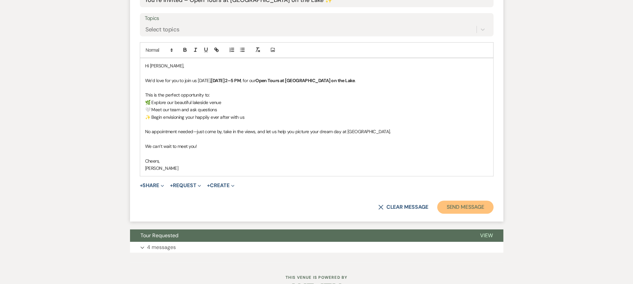
click at [461, 209] on button "Send Message" at bounding box center [465, 207] width 56 height 13
